Goal: Book appointment/travel/reservation

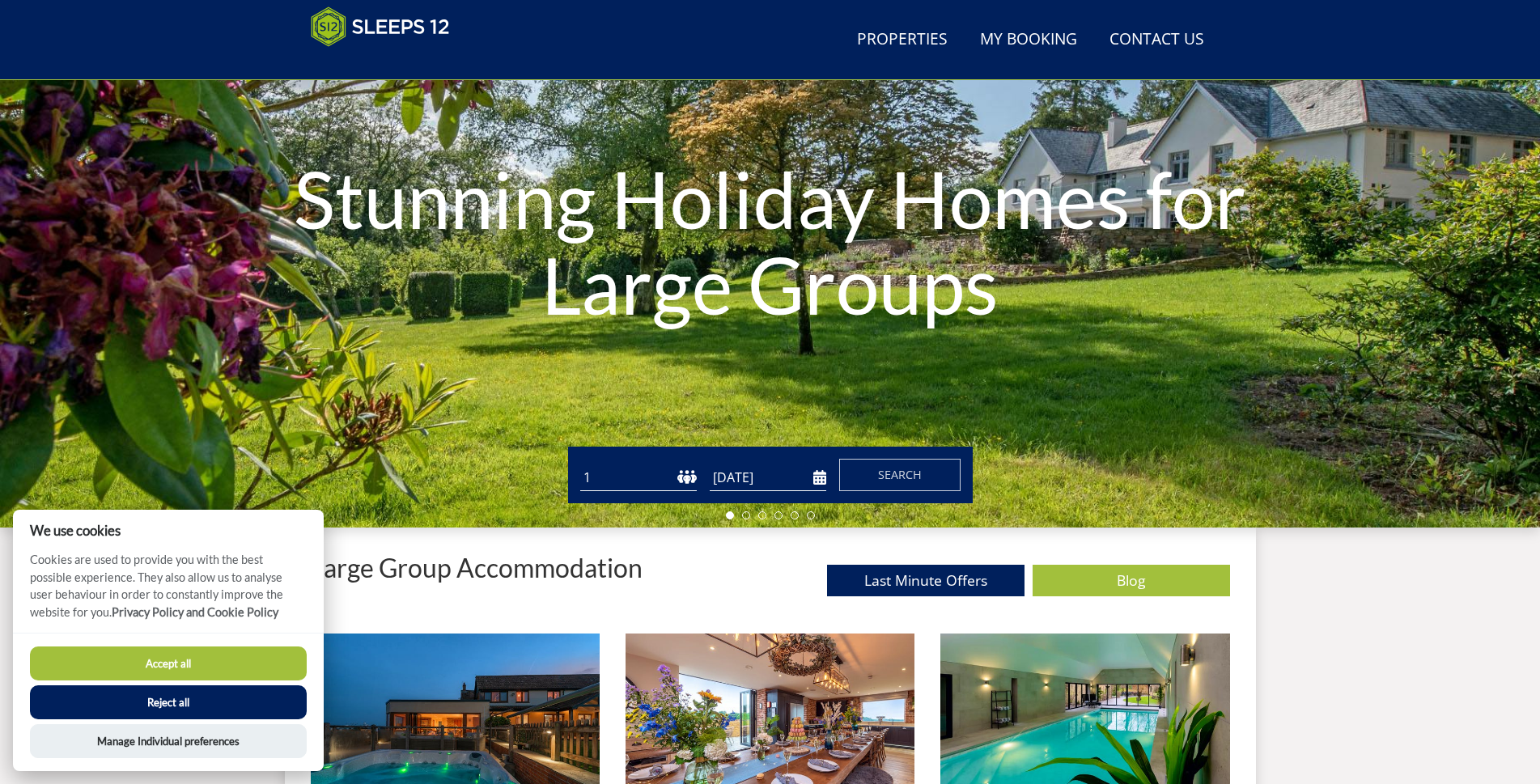
click at [146, 665] on button "Accept all" at bounding box center [169, 663] width 277 height 34
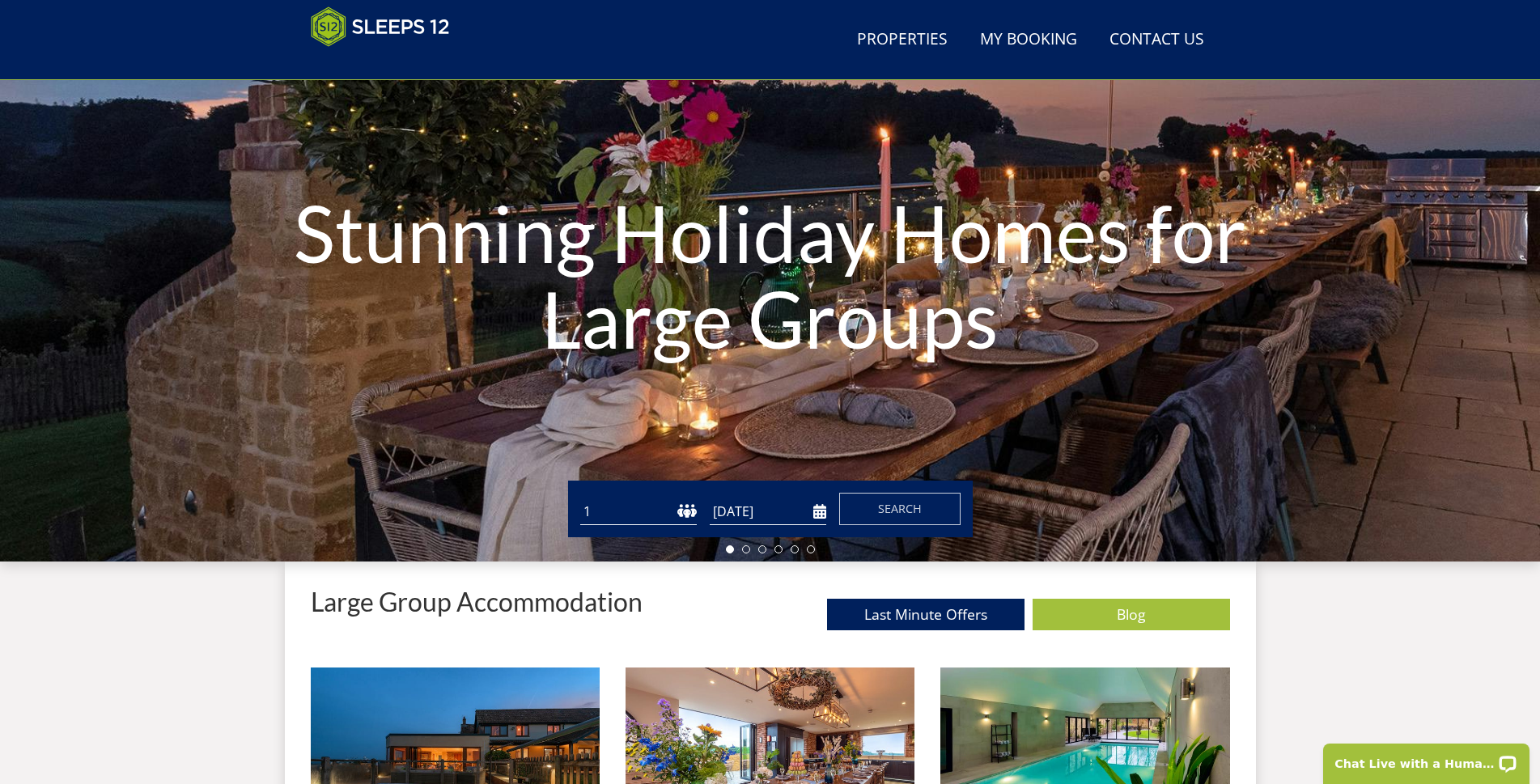
click at [816, 508] on input "[DATE]" at bounding box center [769, 511] width 117 height 26
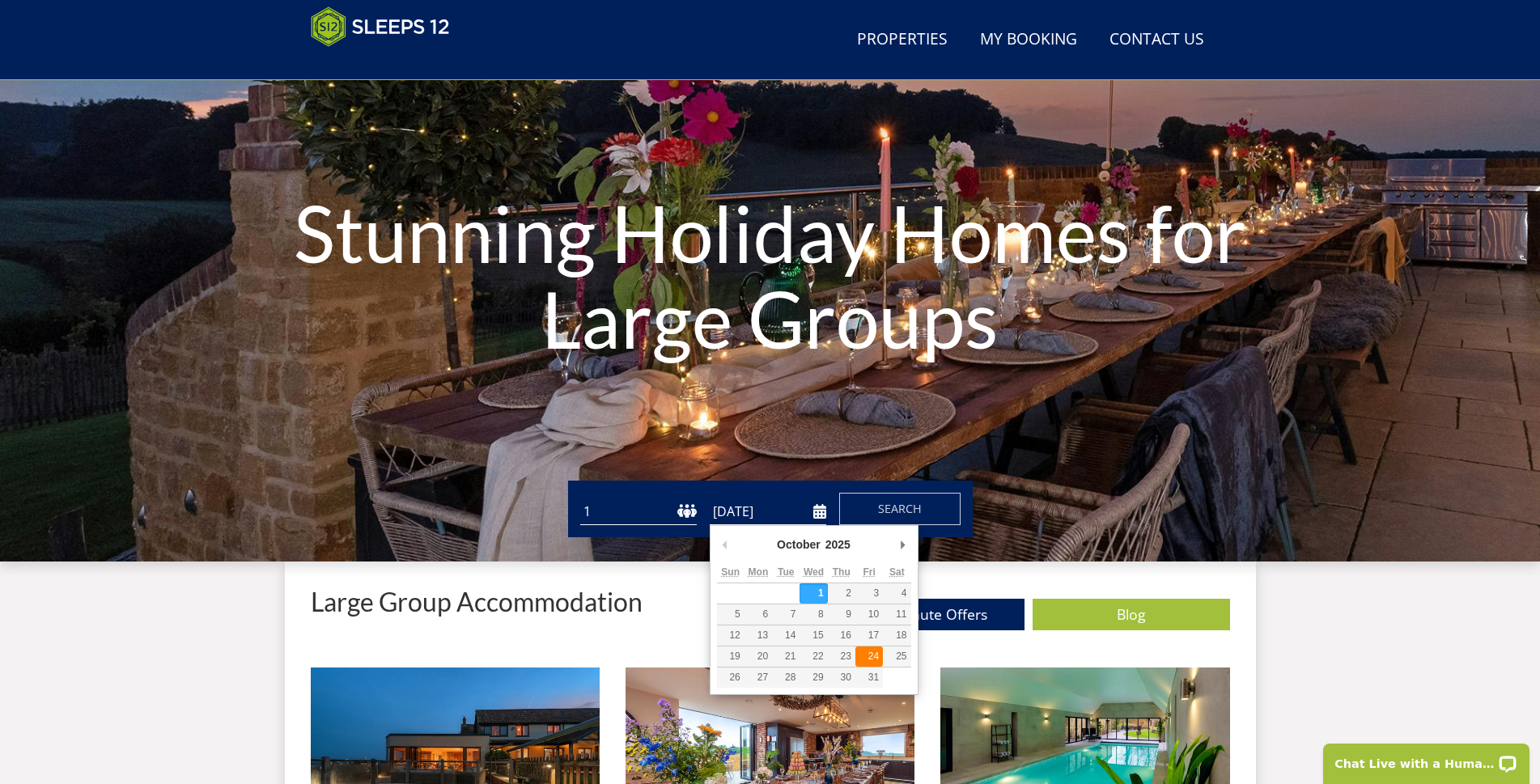
type input "[DATE]"
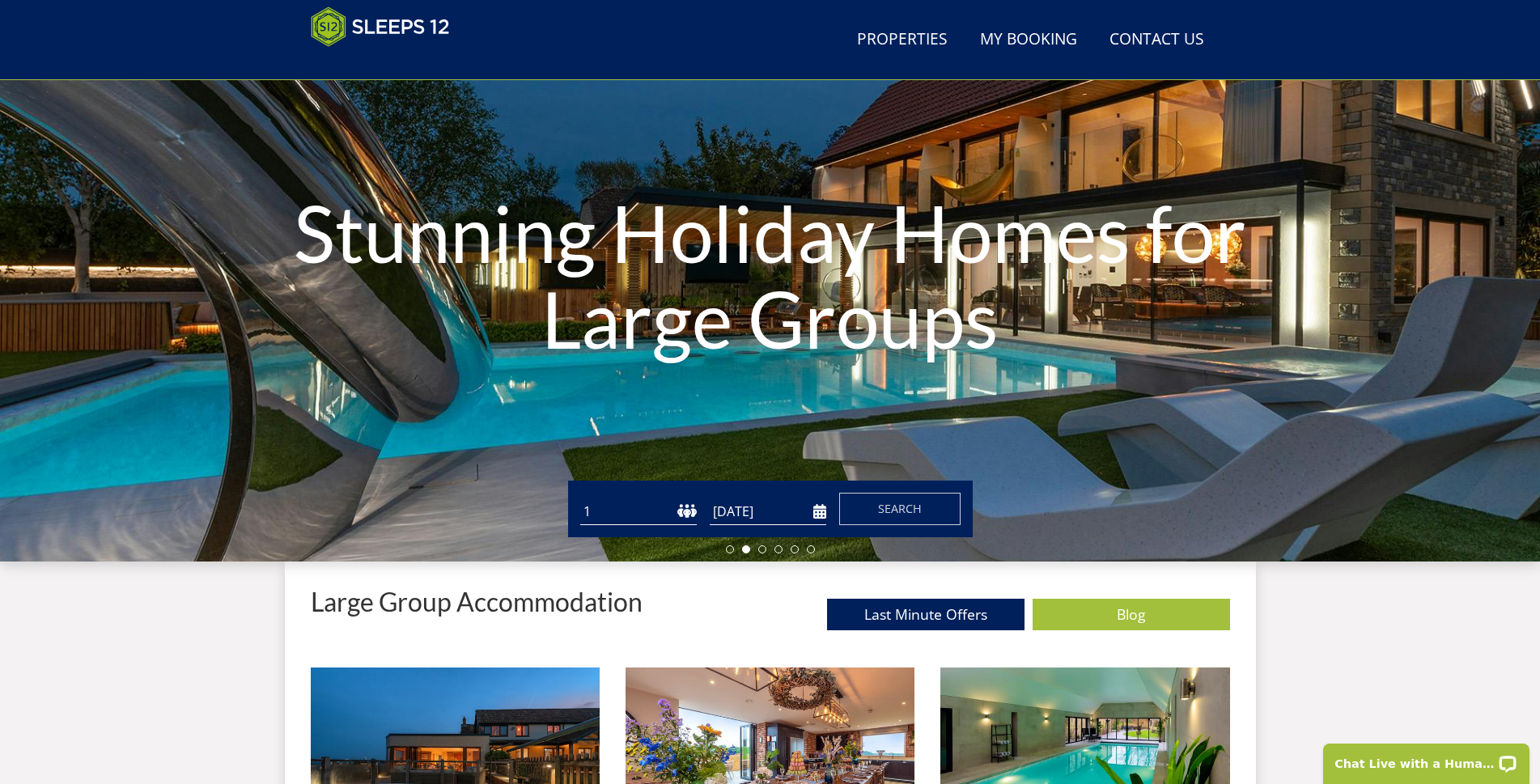
click at [687, 511] on select "1 2 3 4 5 6 7 8 9 10 11 12 13 14 15 16 17 18 19 20 21 22 23 24 25 26 27 28 29 3…" at bounding box center [639, 511] width 117 height 26
select select "30"
click at [581, 499] on select "1 2 3 4 5 6 7 8 9 10 11 12 13 14 15 16 17 18 19 20 21 22 23 24 25 26 27 28 29 3…" at bounding box center [639, 511] width 117 height 26
click at [898, 514] on span "Search" at bounding box center [899, 508] width 44 height 16
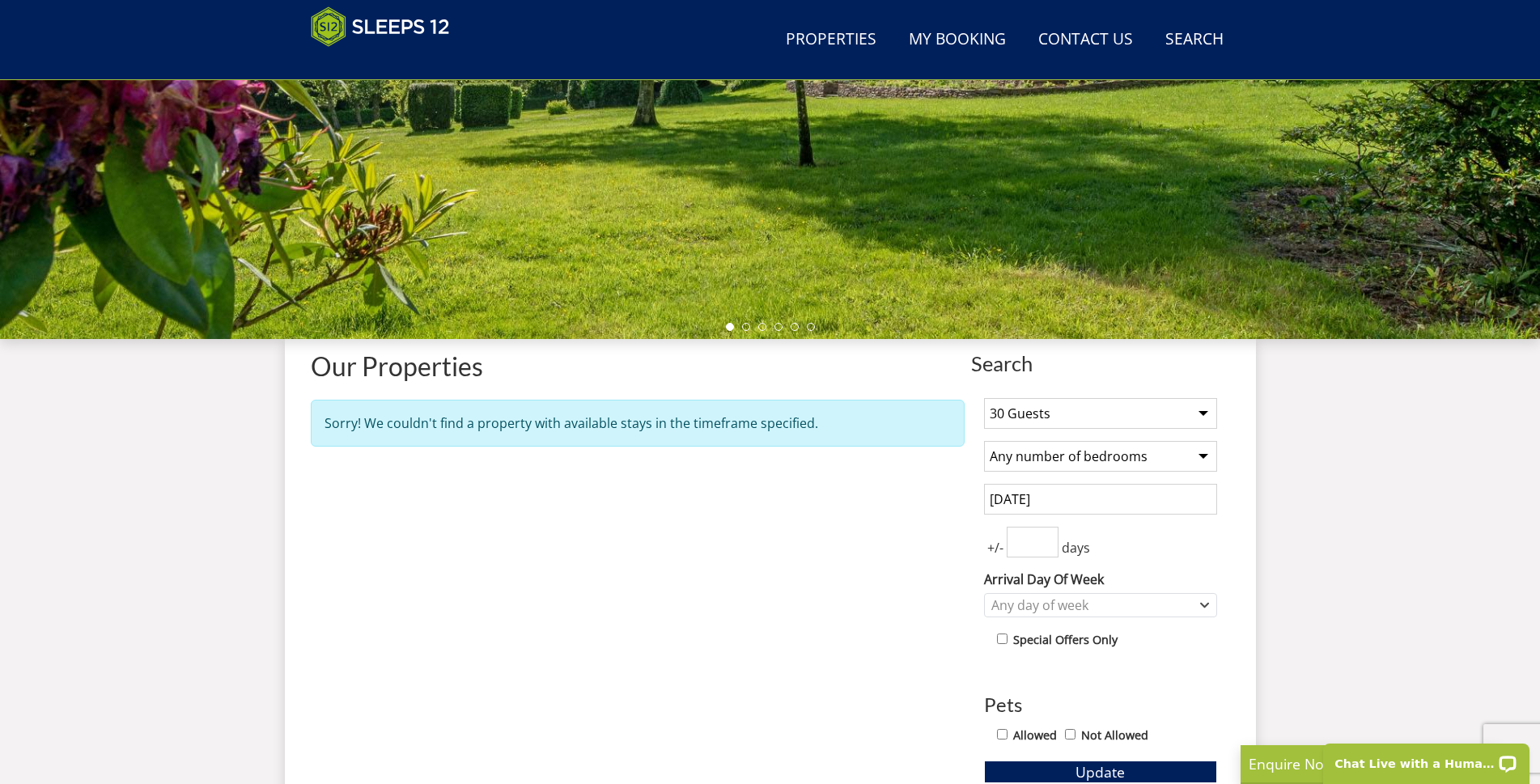
scroll to position [363, 0]
click at [1048, 552] on input "number" at bounding box center [1033, 541] width 52 height 31
click at [1046, 533] on input "1" at bounding box center [1033, 541] width 52 height 31
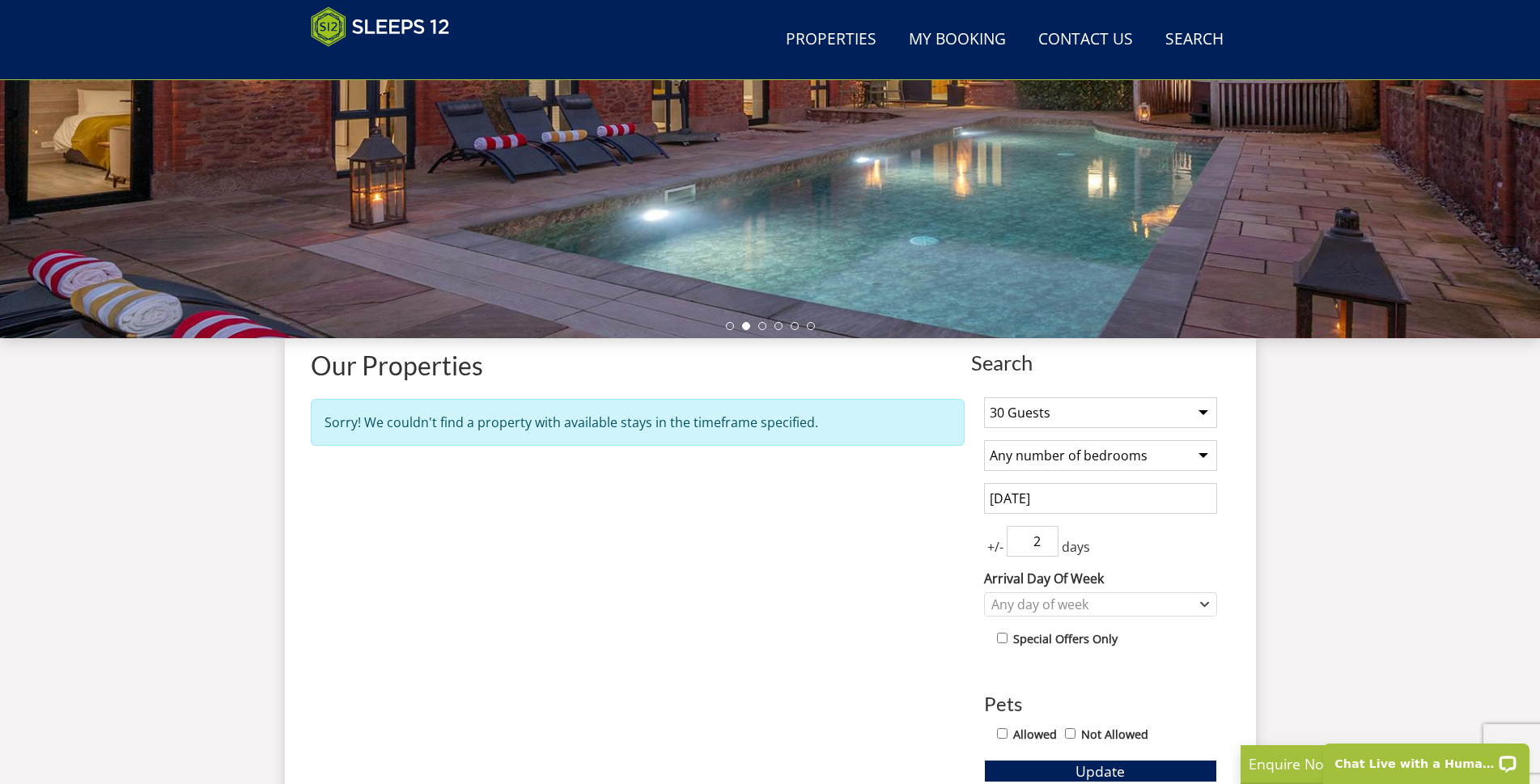
click at [1047, 537] on input "2" at bounding box center [1033, 541] width 52 height 31
click at [1047, 537] on input "3" at bounding box center [1033, 541] width 52 height 31
type input "2"
click at [1048, 547] on input "2" at bounding box center [1033, 541] width 52 height 31
click at [1095, 608] on div "Any day of week" at bounding box center [1092, 605] width 209 height 18
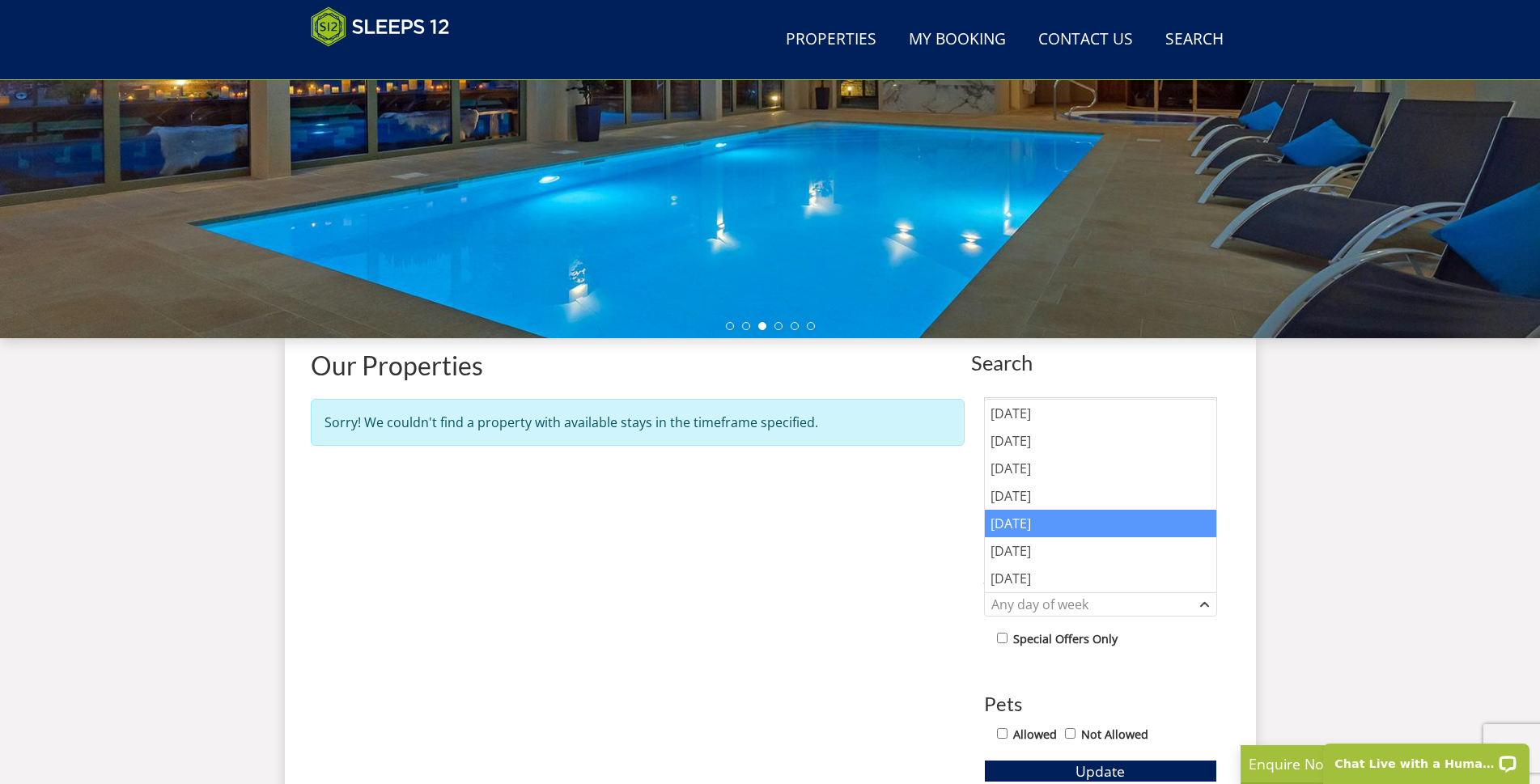
click at [1046, 523] on div "[DATE]" at bounding box center [1101, 523] width 232 height 27
click at [1357, 559] on div "Search Menu Properties My Booking Contact Us [PHONE_NUMBER] Search Check Availa…" at bounding box center [770, 274] width 1540 height 1166
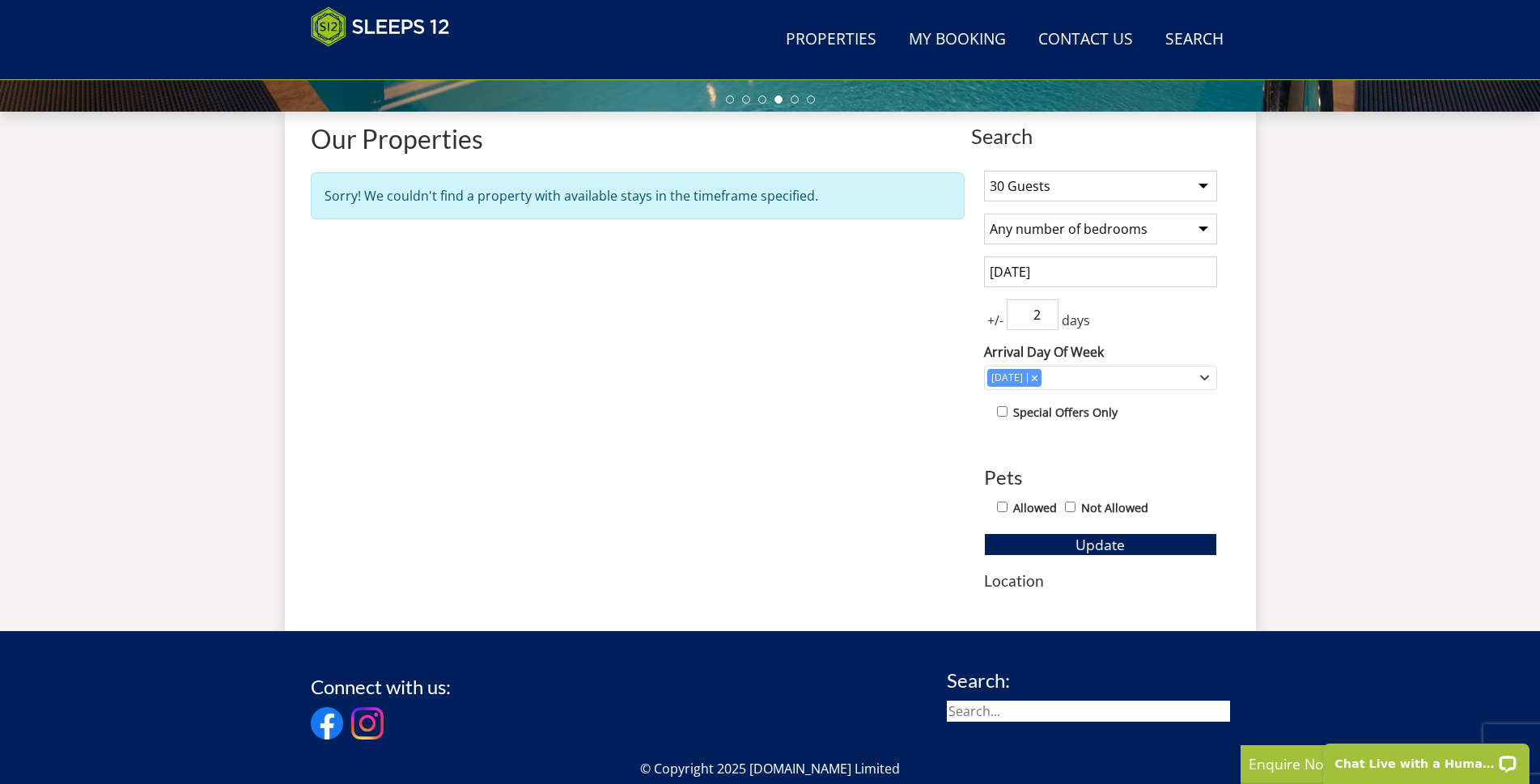
scroll to position [599, 0]
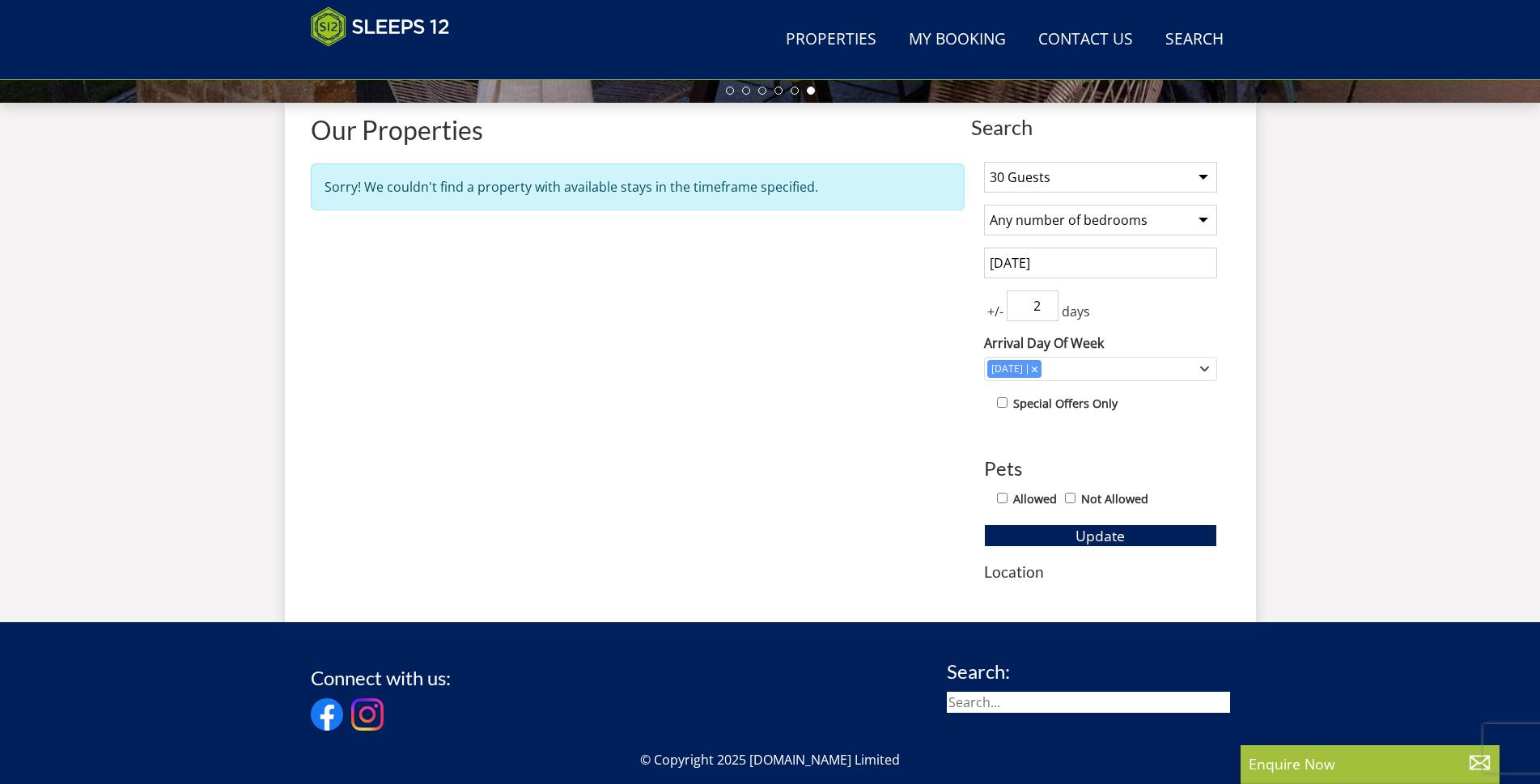
click at [689, 366] on div "Properties Our Properties Sorry! We couldn't find a property with available sta…" at bounding box center [637, 356] width 654 height 481
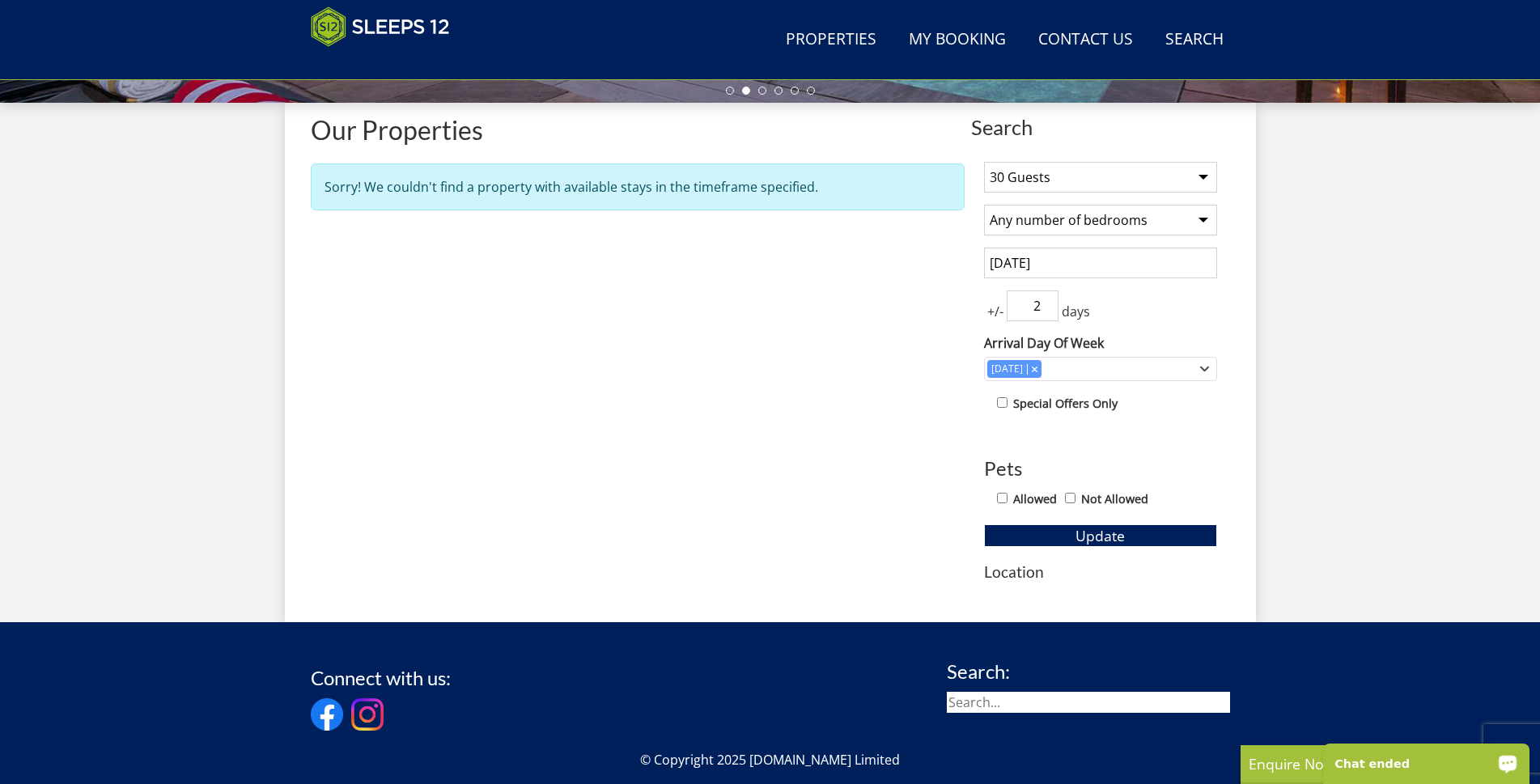
click at [1505, 764] on icon "Open LiveChat chat widget" at bounding box center [1508, 763] width 12 height 8
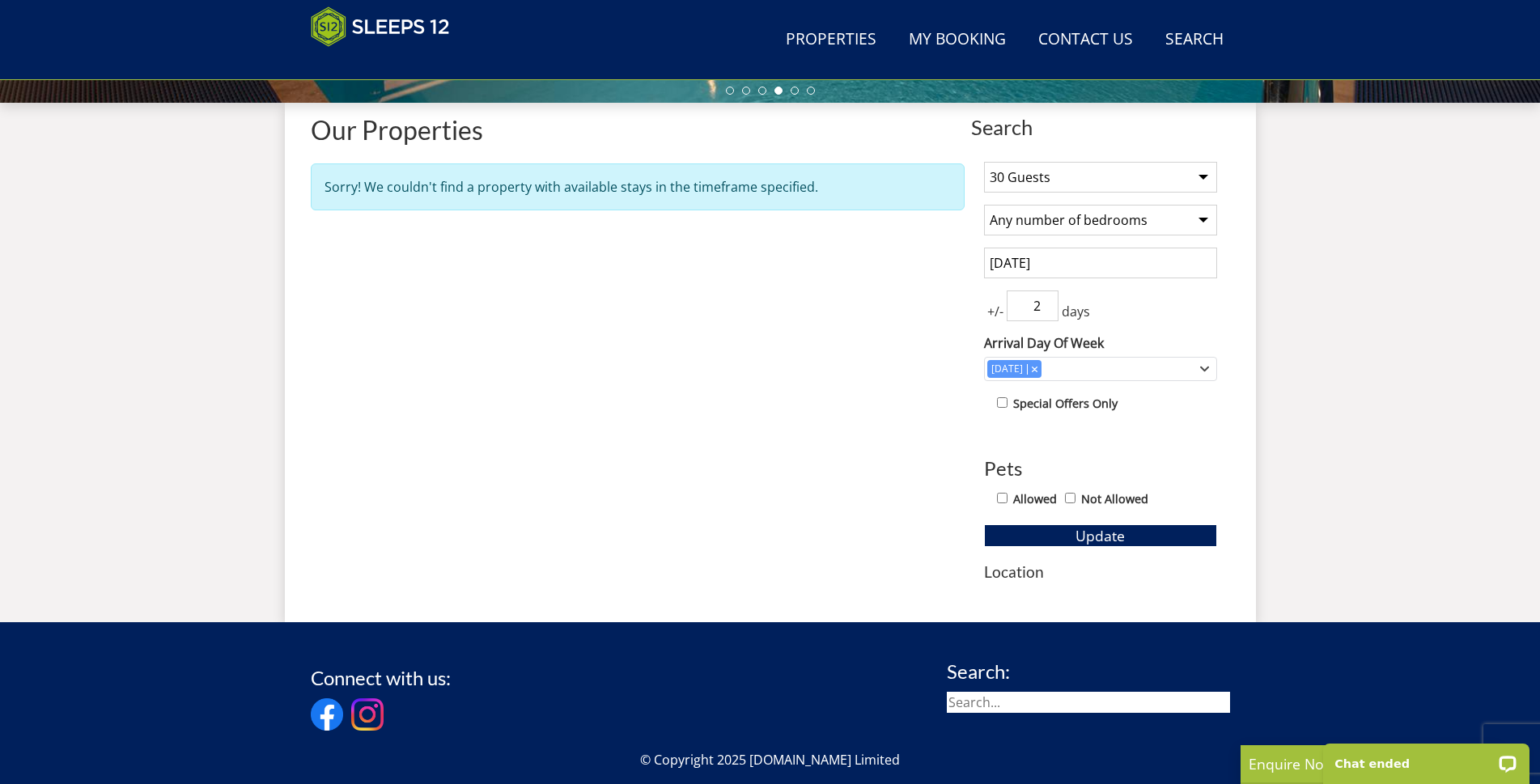
click at [657, 442] on div "Properties Our Properties Sorry! We couldn't find a property with available sta…" at bounding box center [637, 356] width 654 height 481
